Goal: Find specific page/section: Find specific page/section

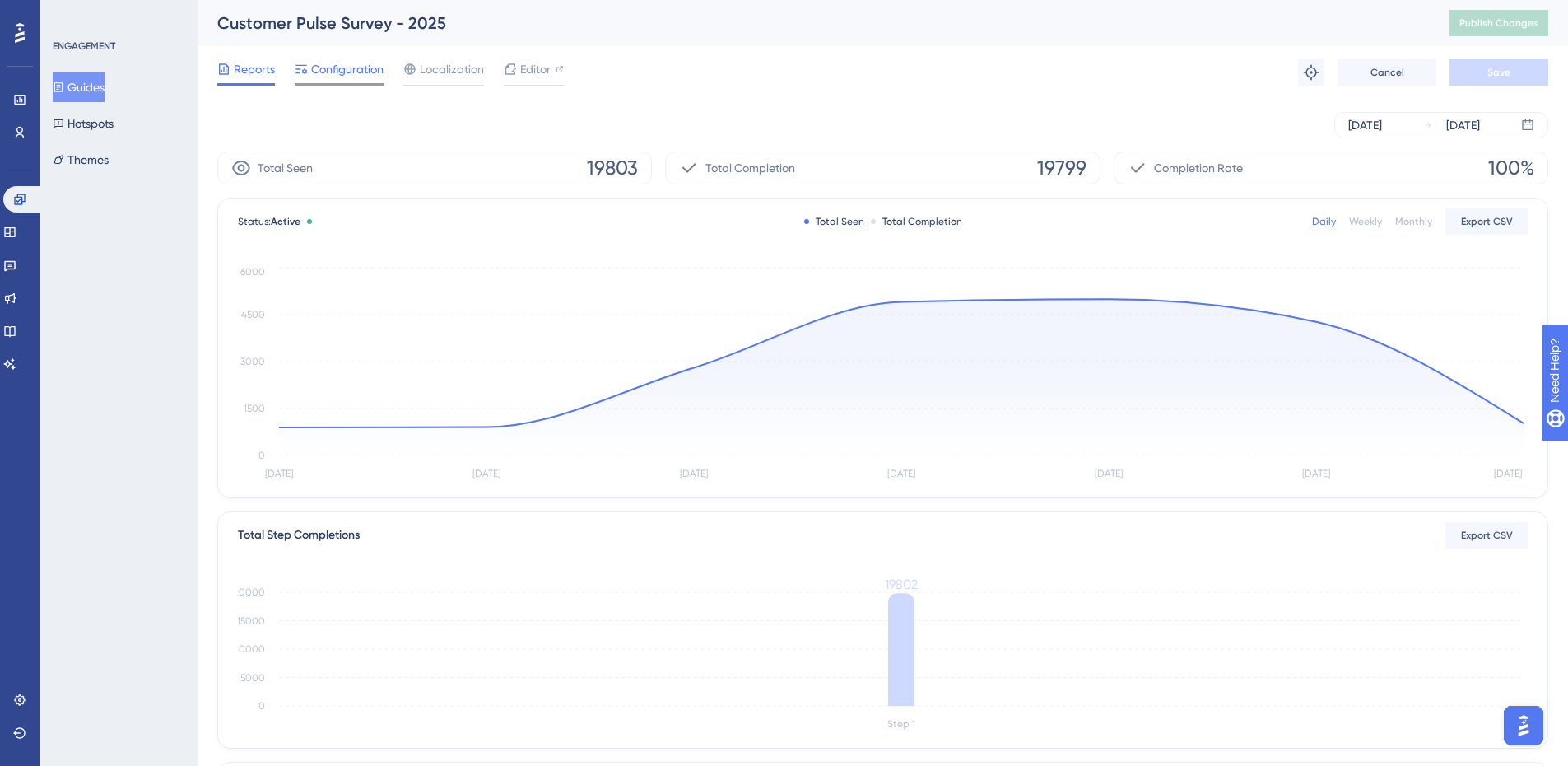
click at [375, 77] on span "Configuration" at bounding box center [347, 69] width 73 height 20
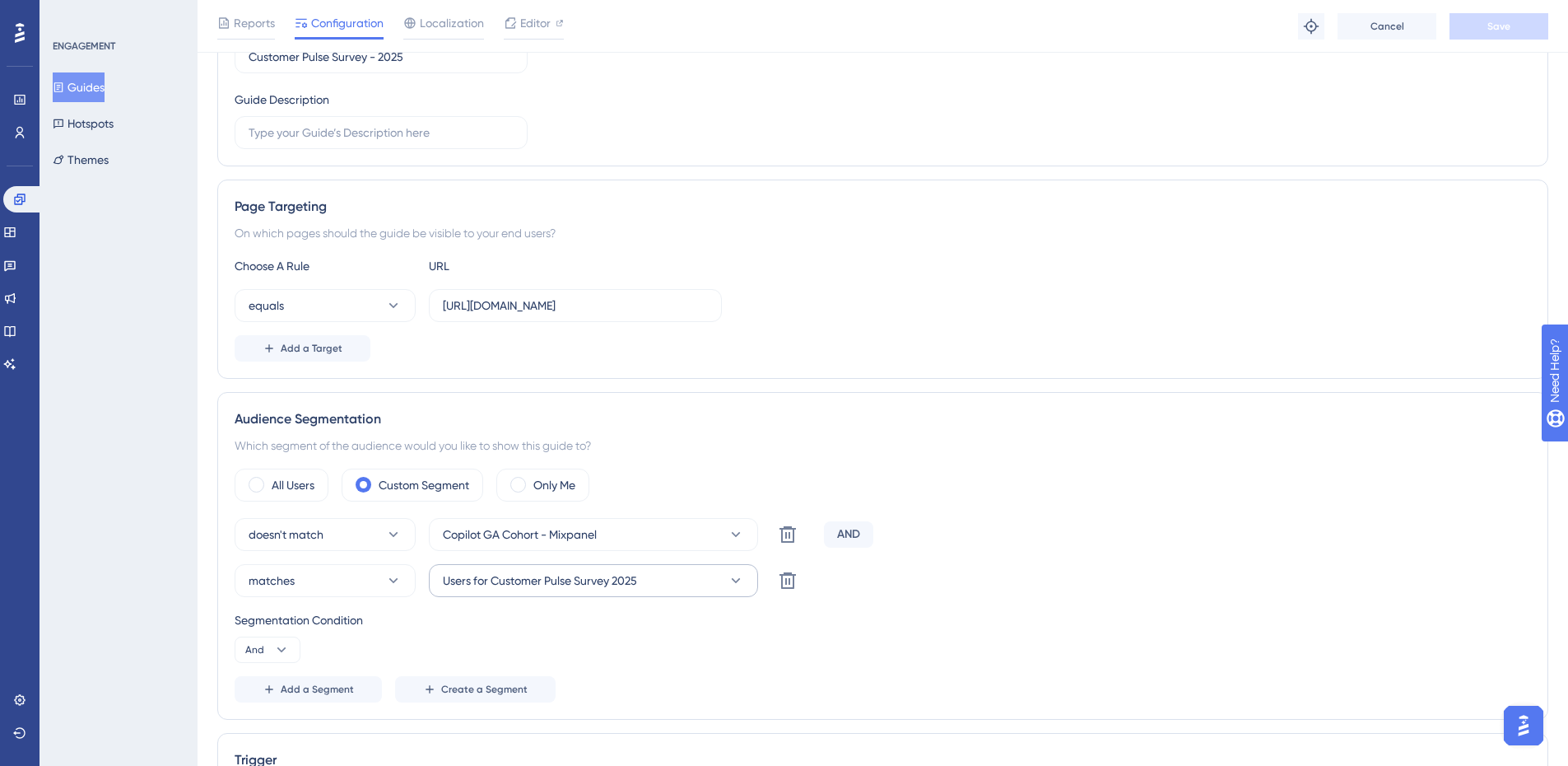
scroll to position [0, 13]
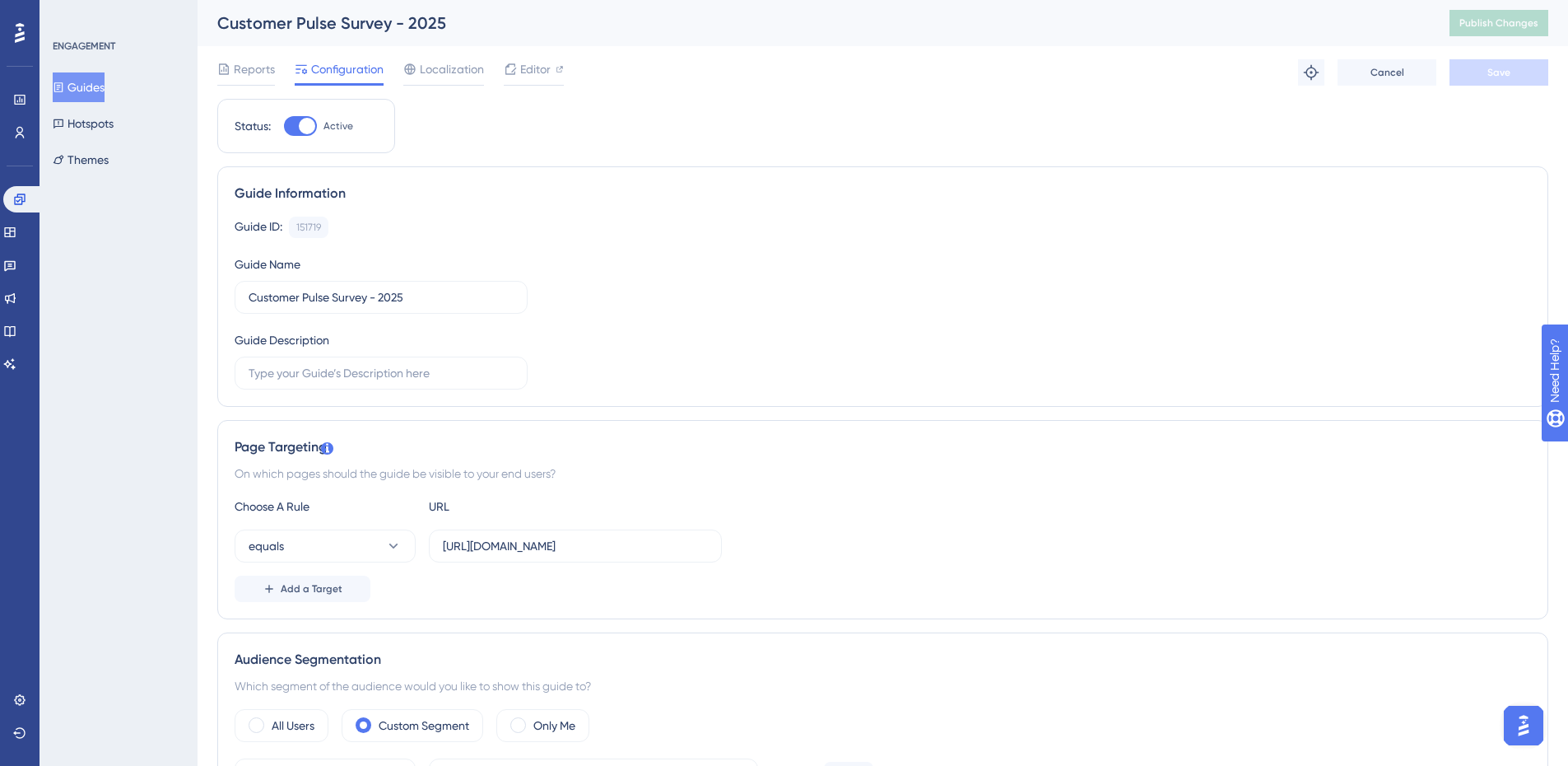
click at [81, 88] on button "Guides" at bounding box center [78, 88] width 52 height 30
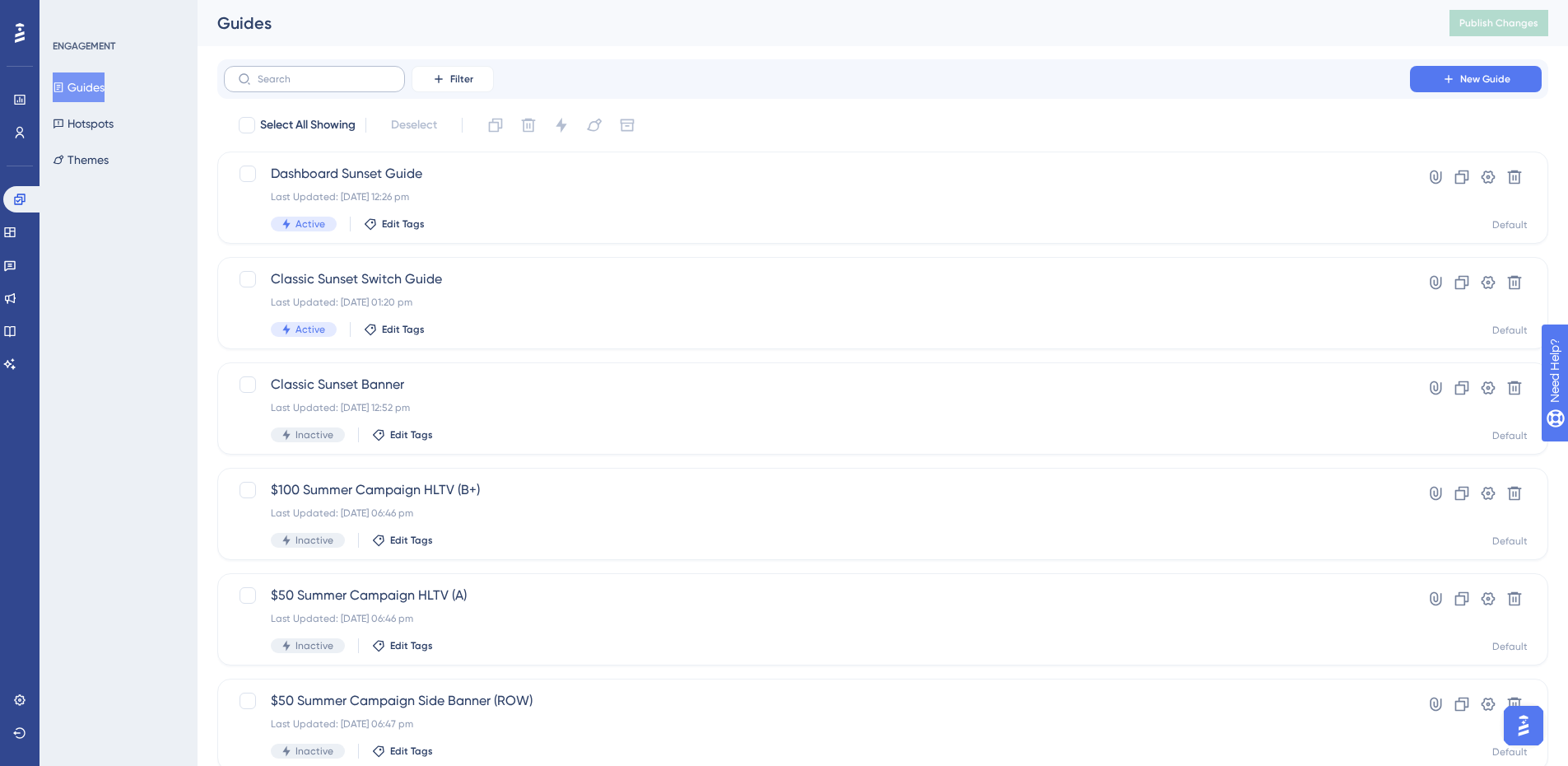
click at [309, 88] on label at bounding box center [314, 79] width 181 height 27
click at [309, 85] on input "text" at bounding box center [324, 79] width 133 height 12
type input "copilo"
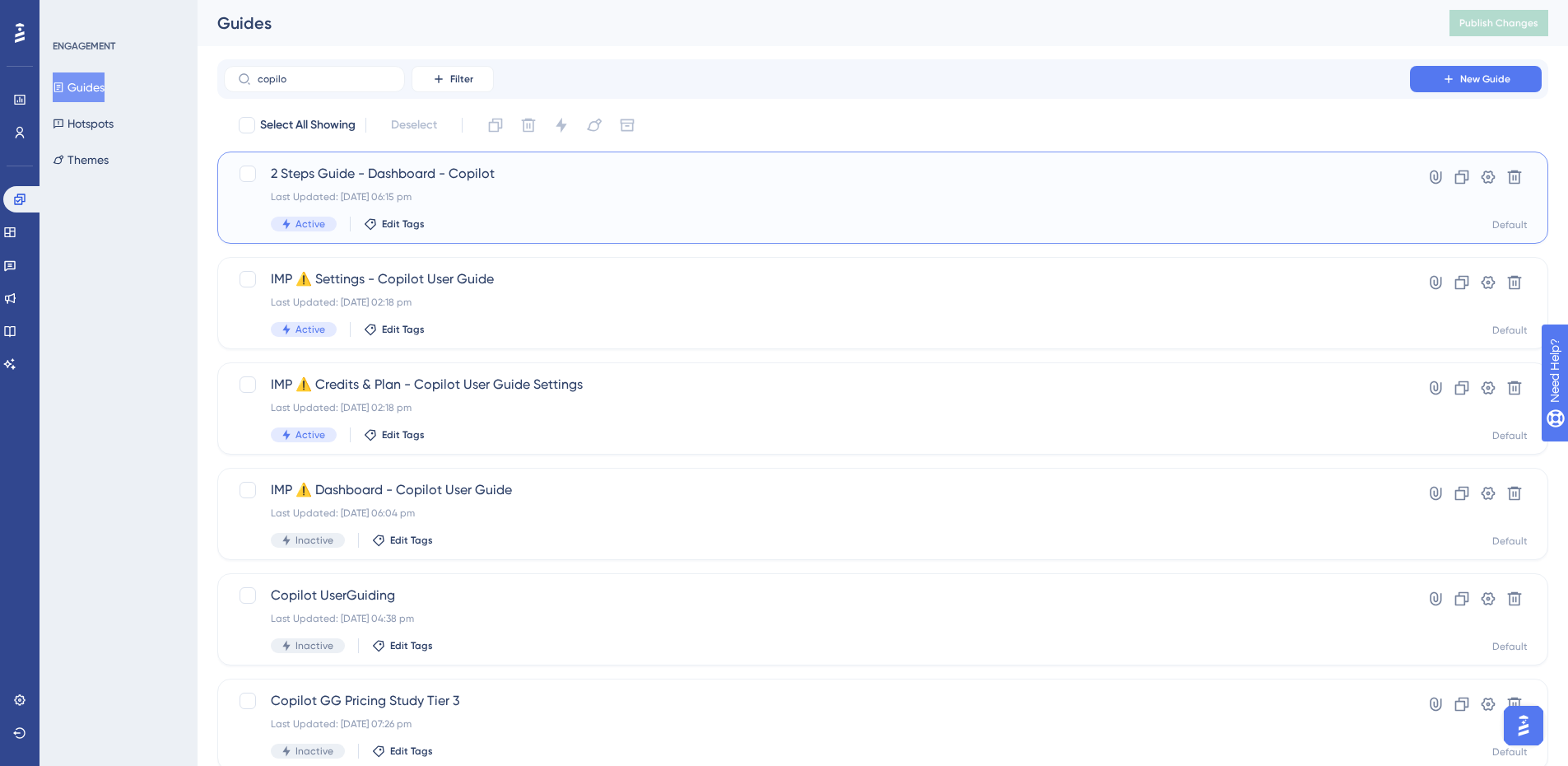
click at [533, 191] on div "Last Updated: [DATE] 06:15 pm" at bounding box center [817, 197] width 1093 height 13
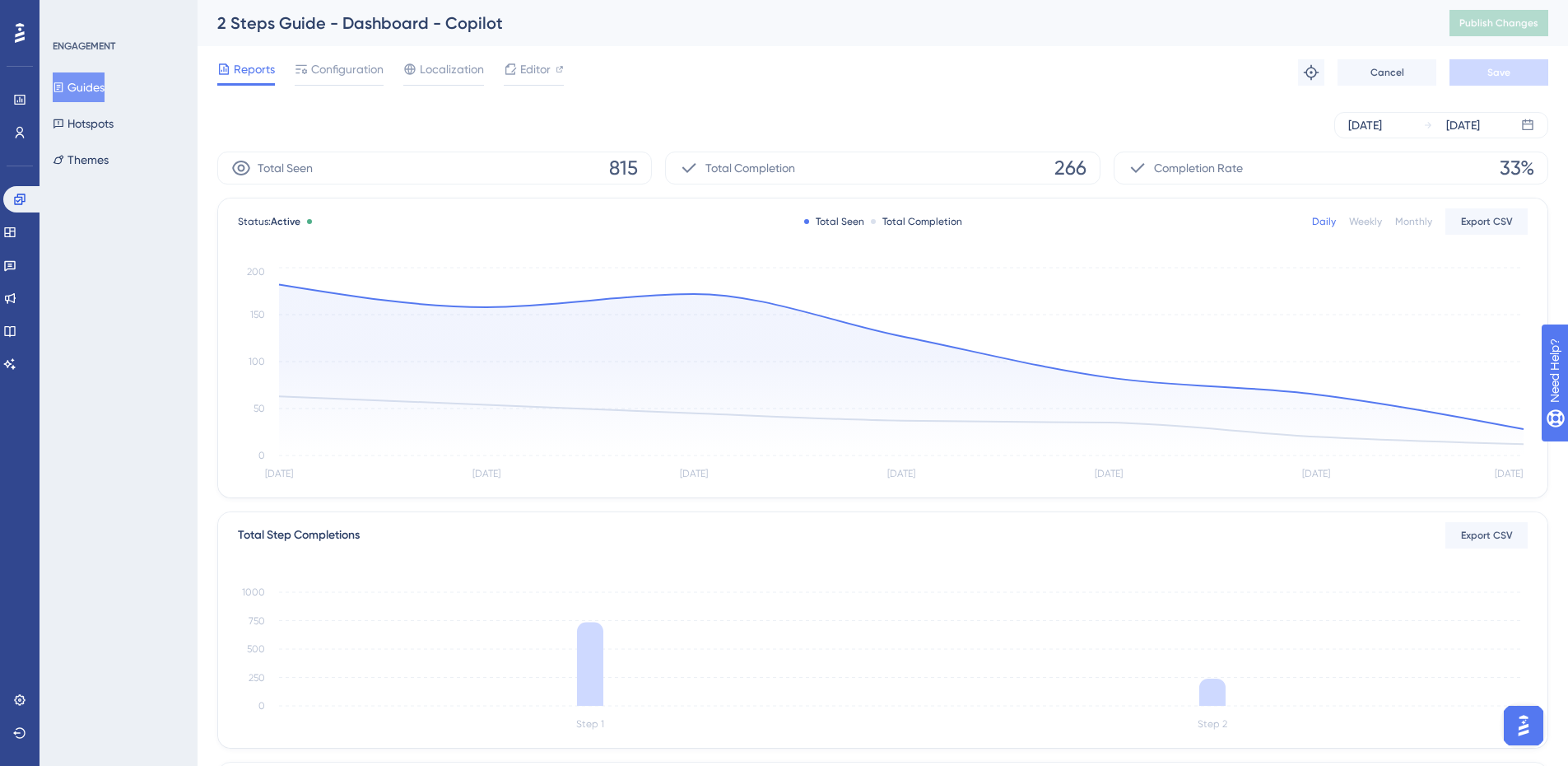
click at [324, 58] on div "Reports Configuration Localization Editor Troubleshoot Cancel Save" at bounding box center [883, 72] width 1331 height 53
click at [331, 65] on span "Configuration" at bounding box center [347, 69] width 73 height 20
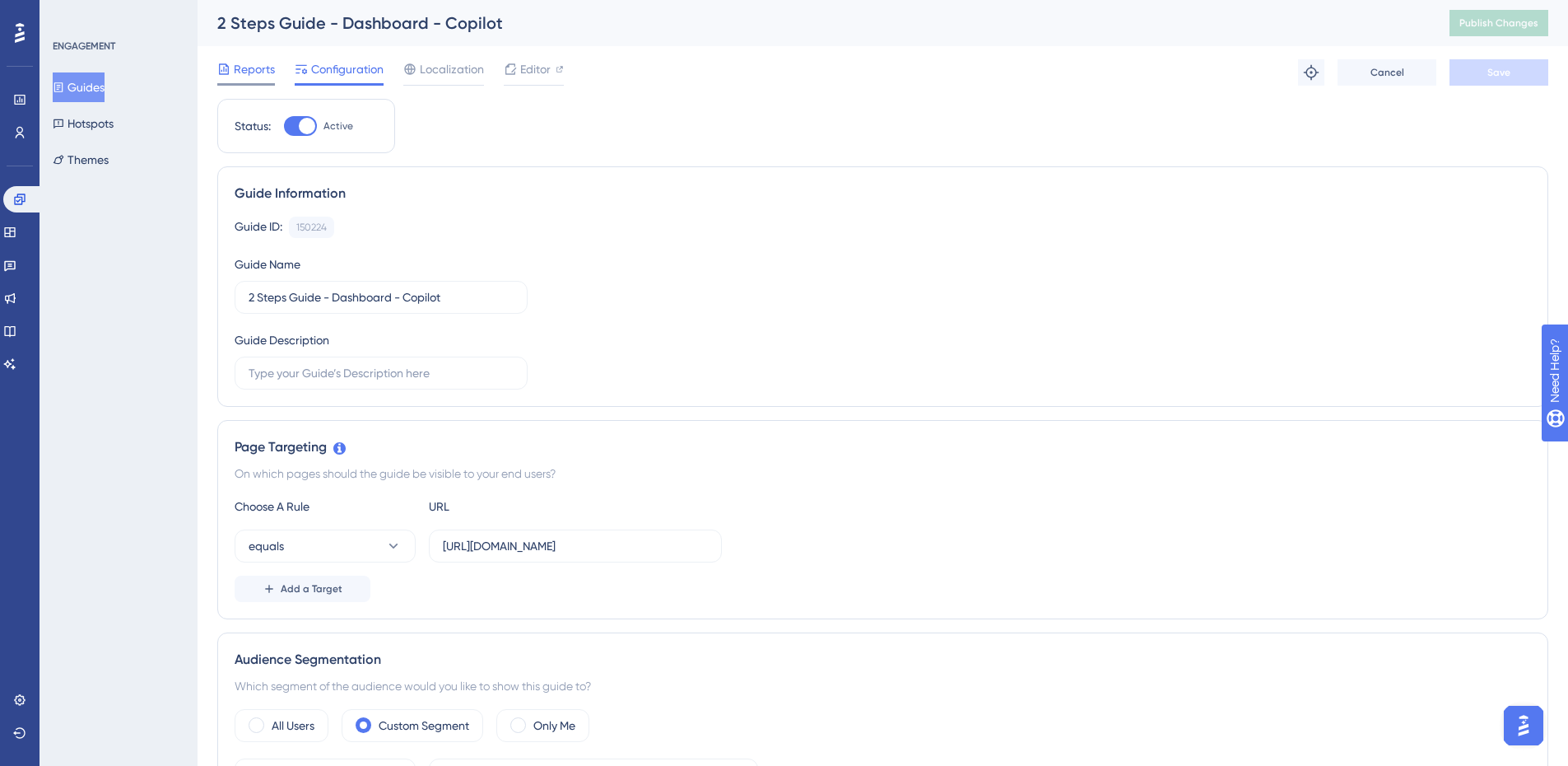
click at [252, 68] on span "Reports" at bounding box center [254, 69] width 41 height 20
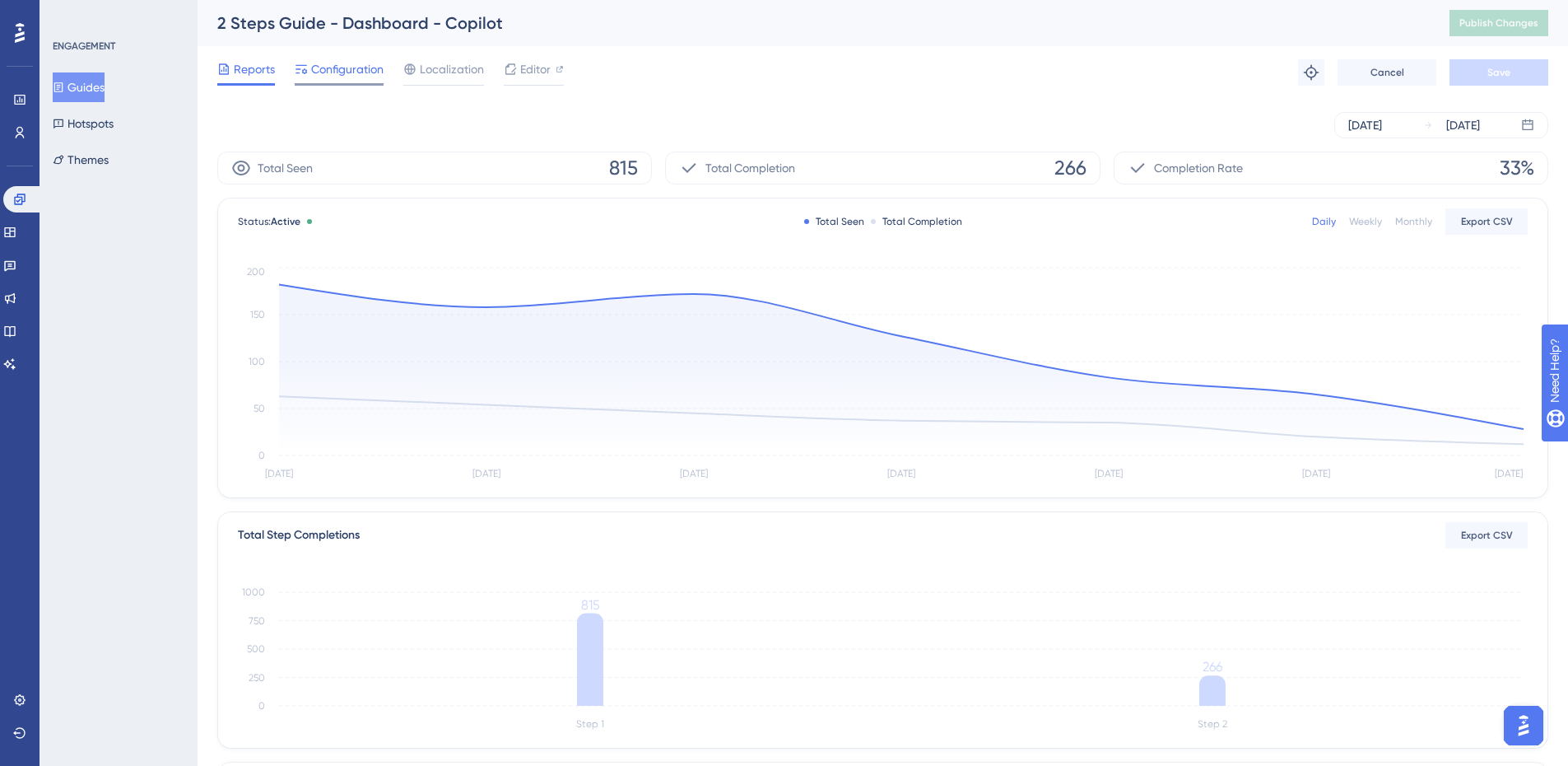
click at [349, 67] on span "Configuration" at bounding box center [347, 69] width 73 height 20
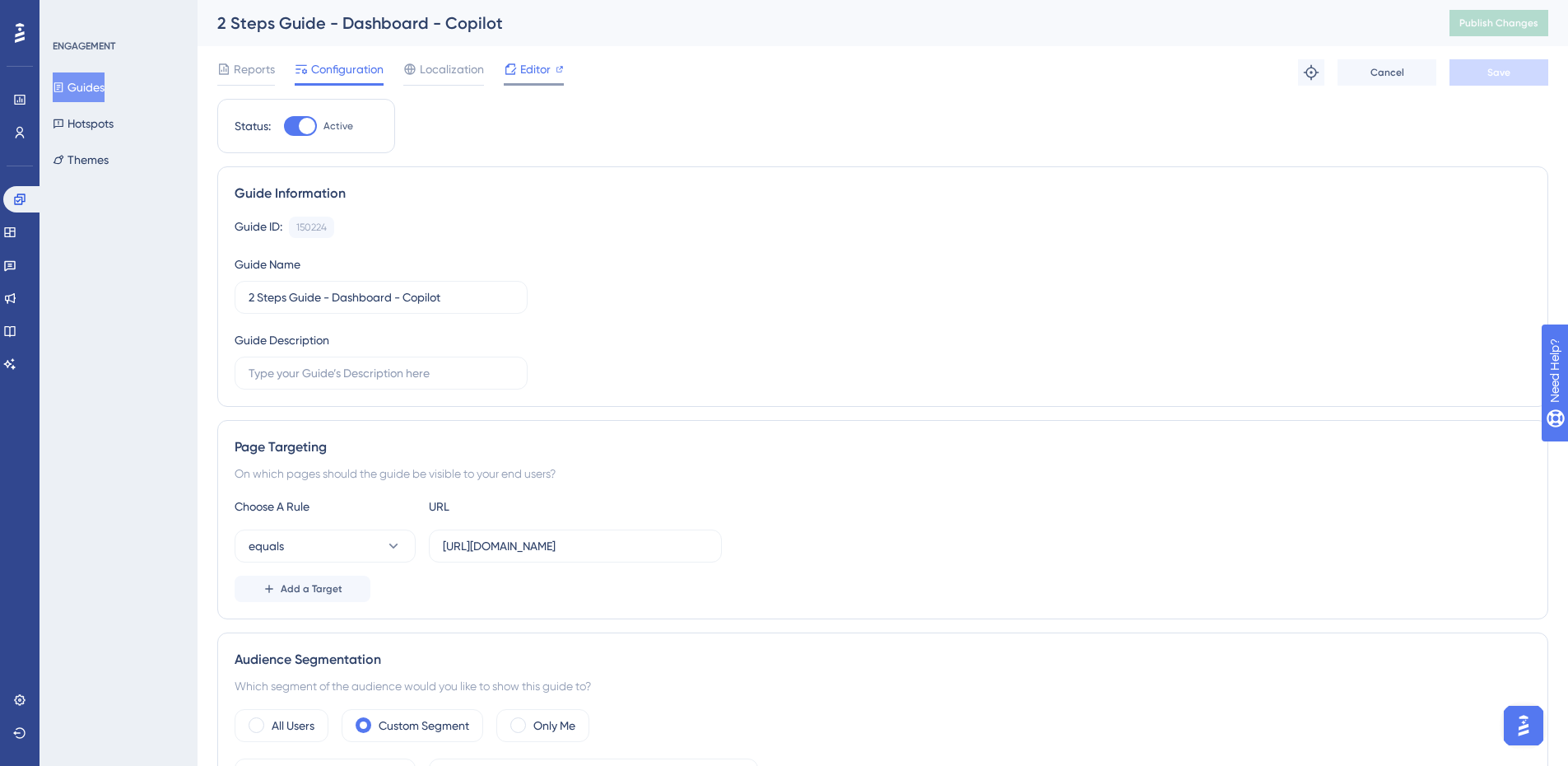
click at [528, 78] on span "Editor" at bounding box center [535, 69] width 31 height 20
click at [244, 68] on span "Reports" at bounding box center [254, 69] width 41 height 20
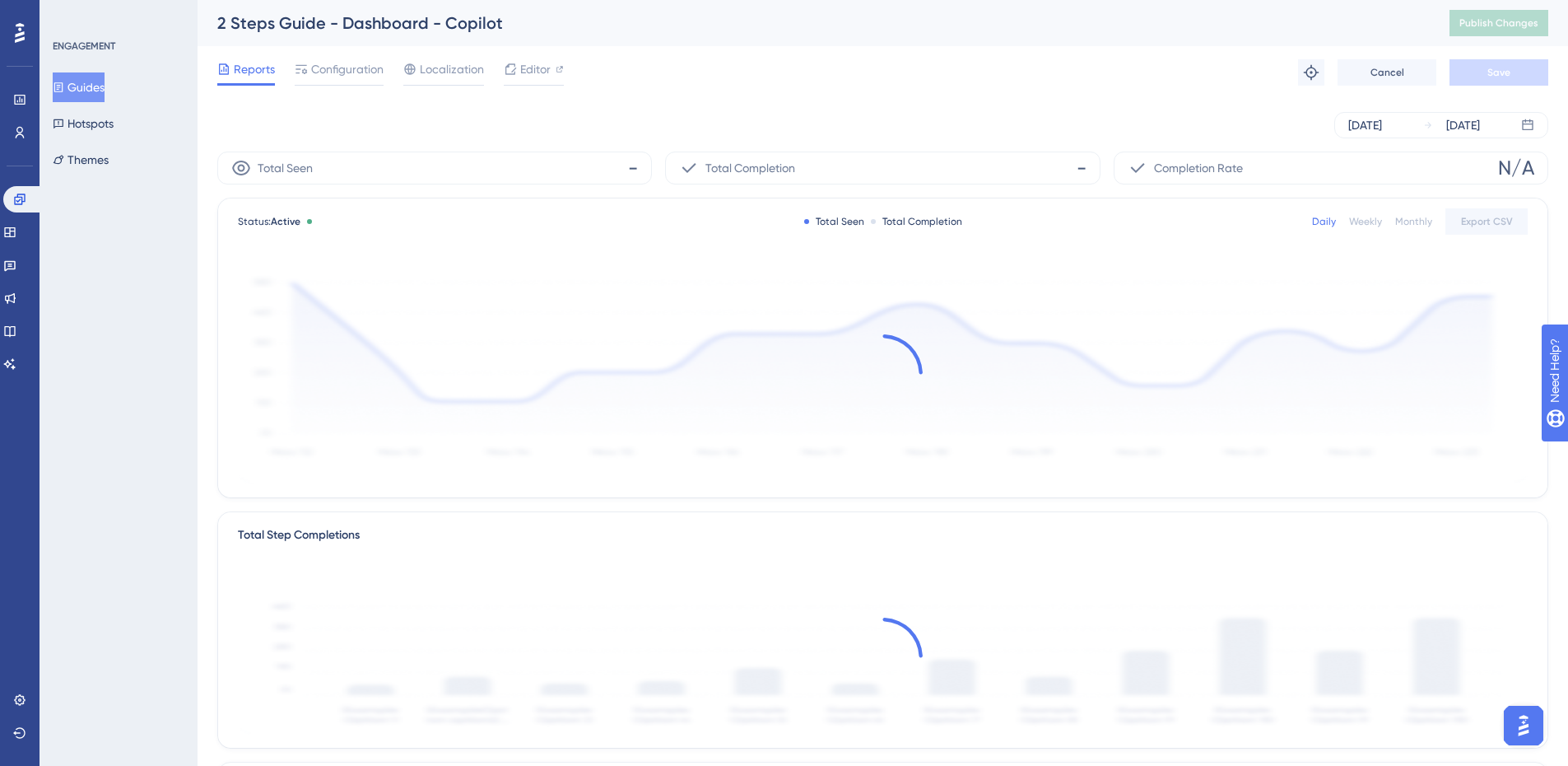
click at [61, 63] on div "ENGAGEMENT Guides Hotspots Themes" at bounding box center [119, 107] width 133 height 135
click at [75, 73] on div "ENGAGEMENT Guides Hotspots Themes" at bounding box center [119, 107] width 133 height 135
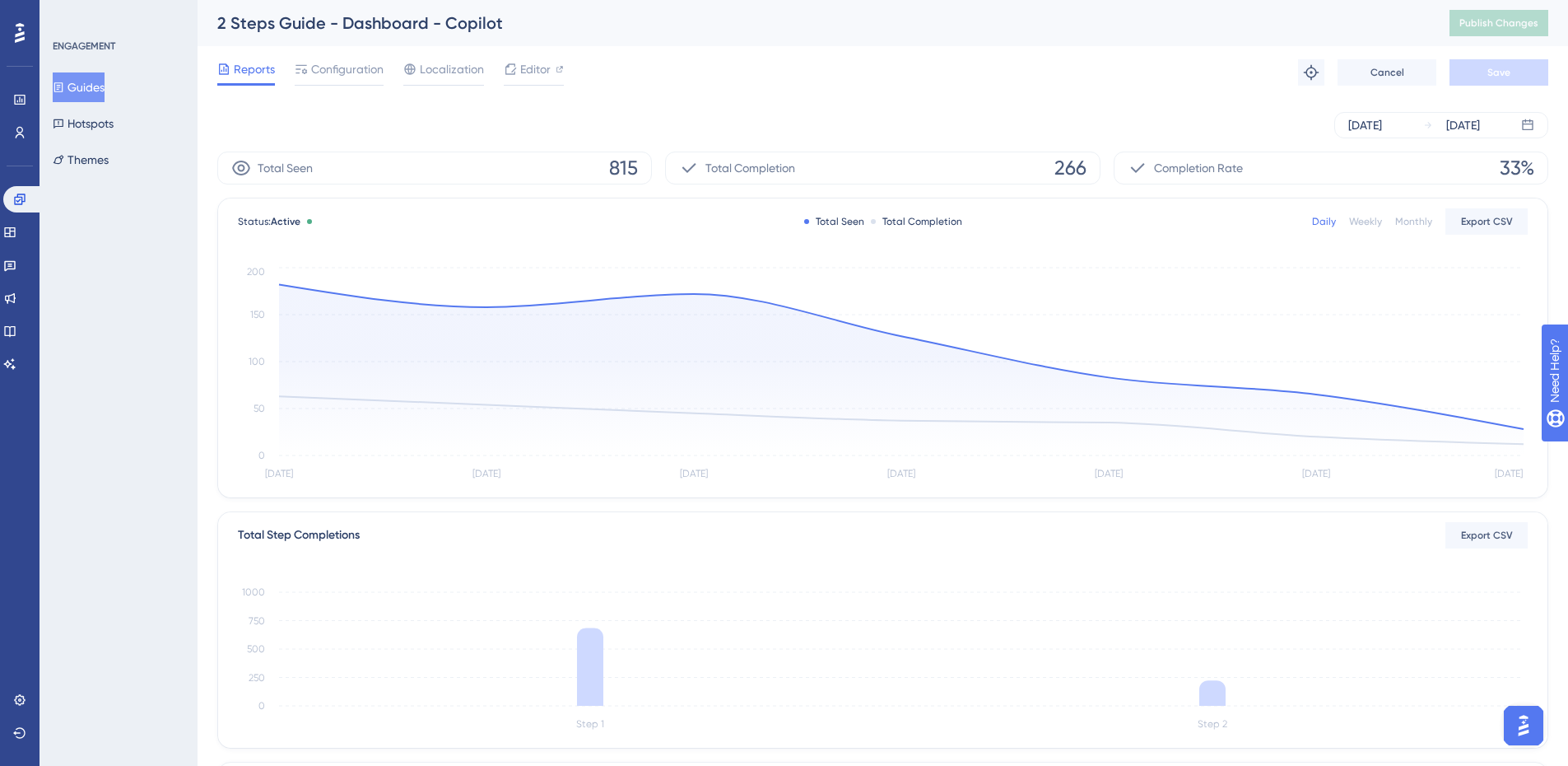
click at [85, 87] on button "Guides" at bounding box center [78, 88] width 52 height 30
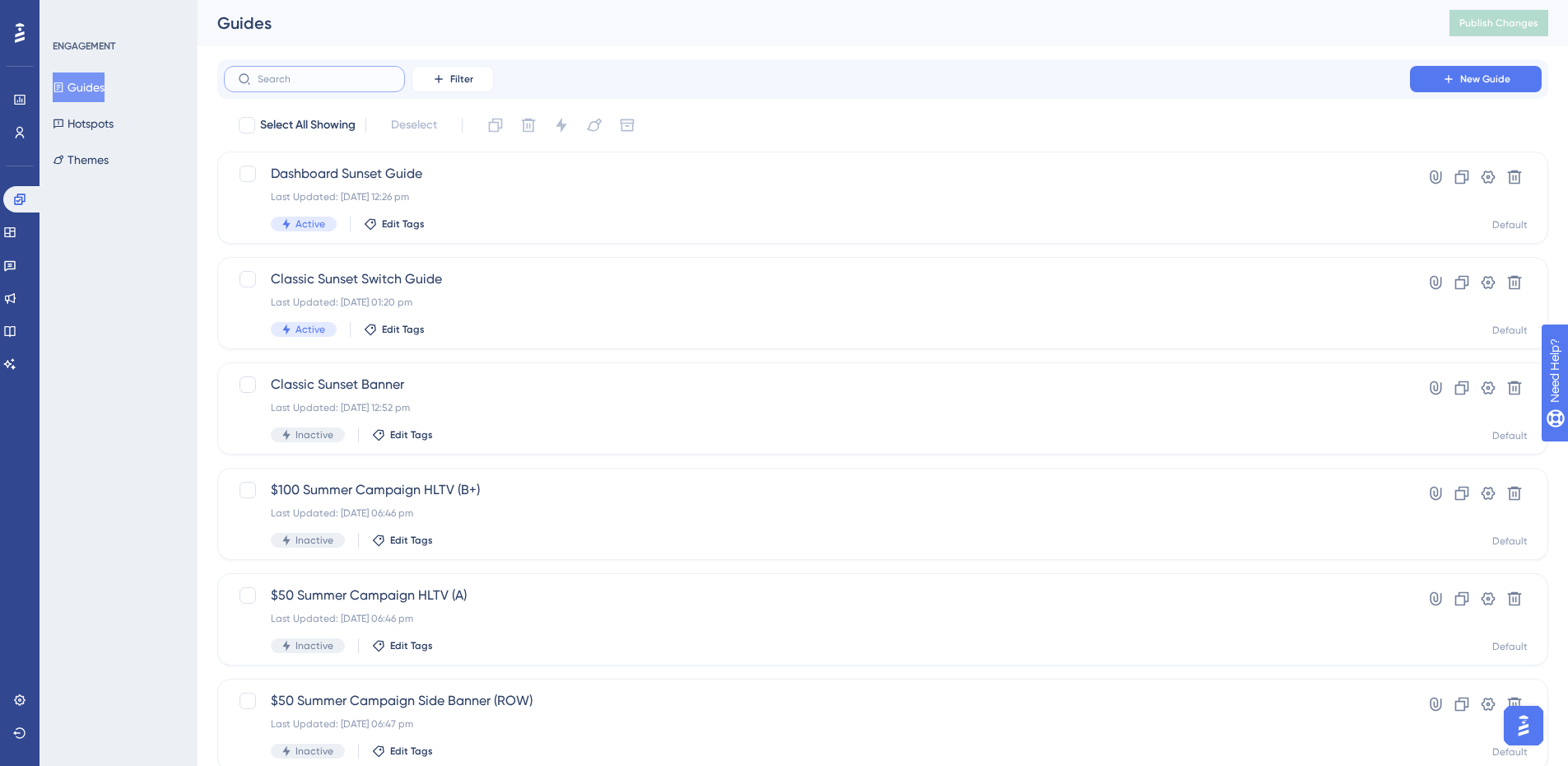
click at [348, 81] on input "text" at bounding box center [324, 79] width 133 height 12
